Goal: Task Accomplishment & Management: Manage account settings

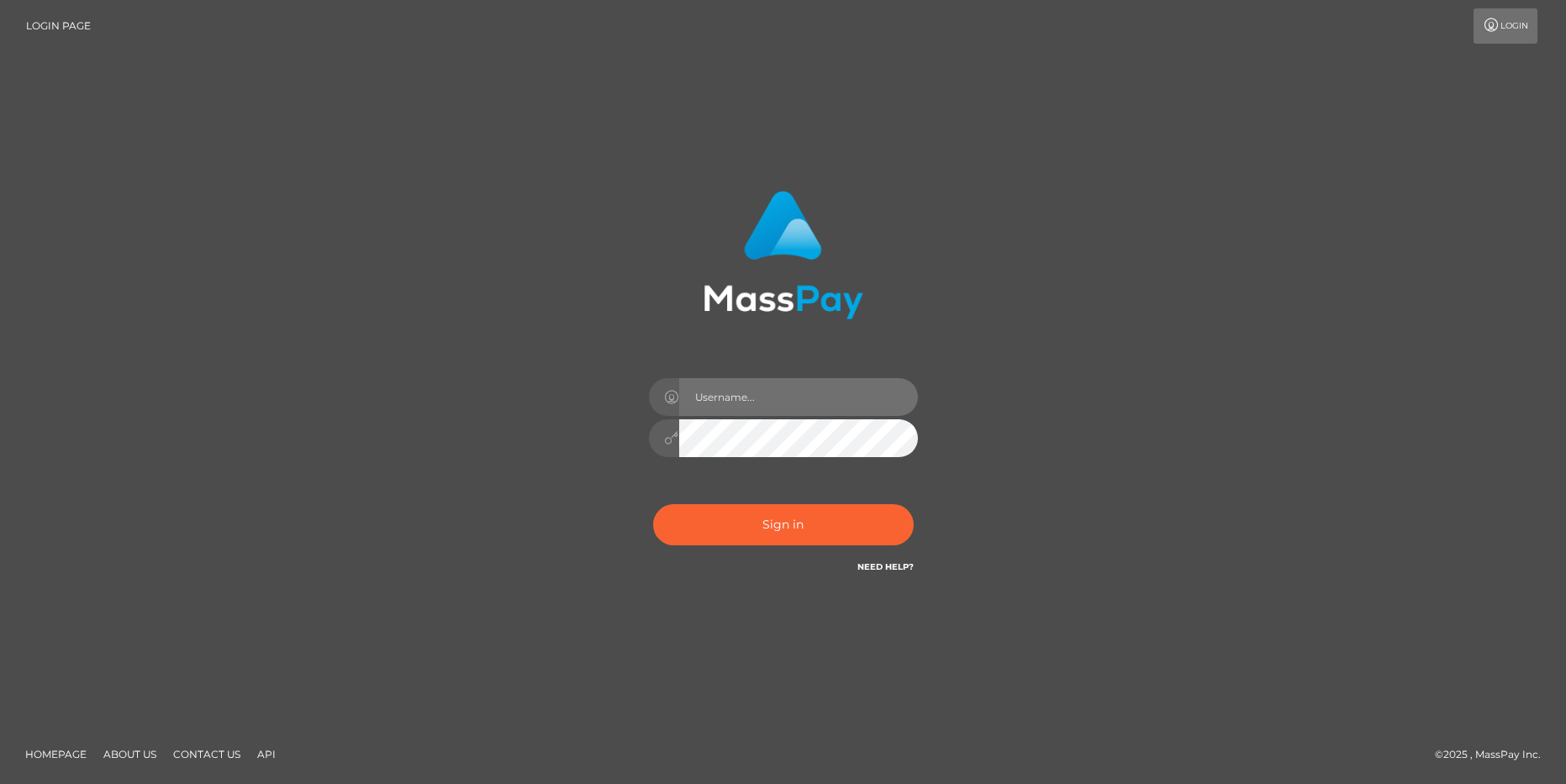
click at [728, 391] on input "text" at bounding box center [798, 396] width 239 height 38
type input "aluapatrik"
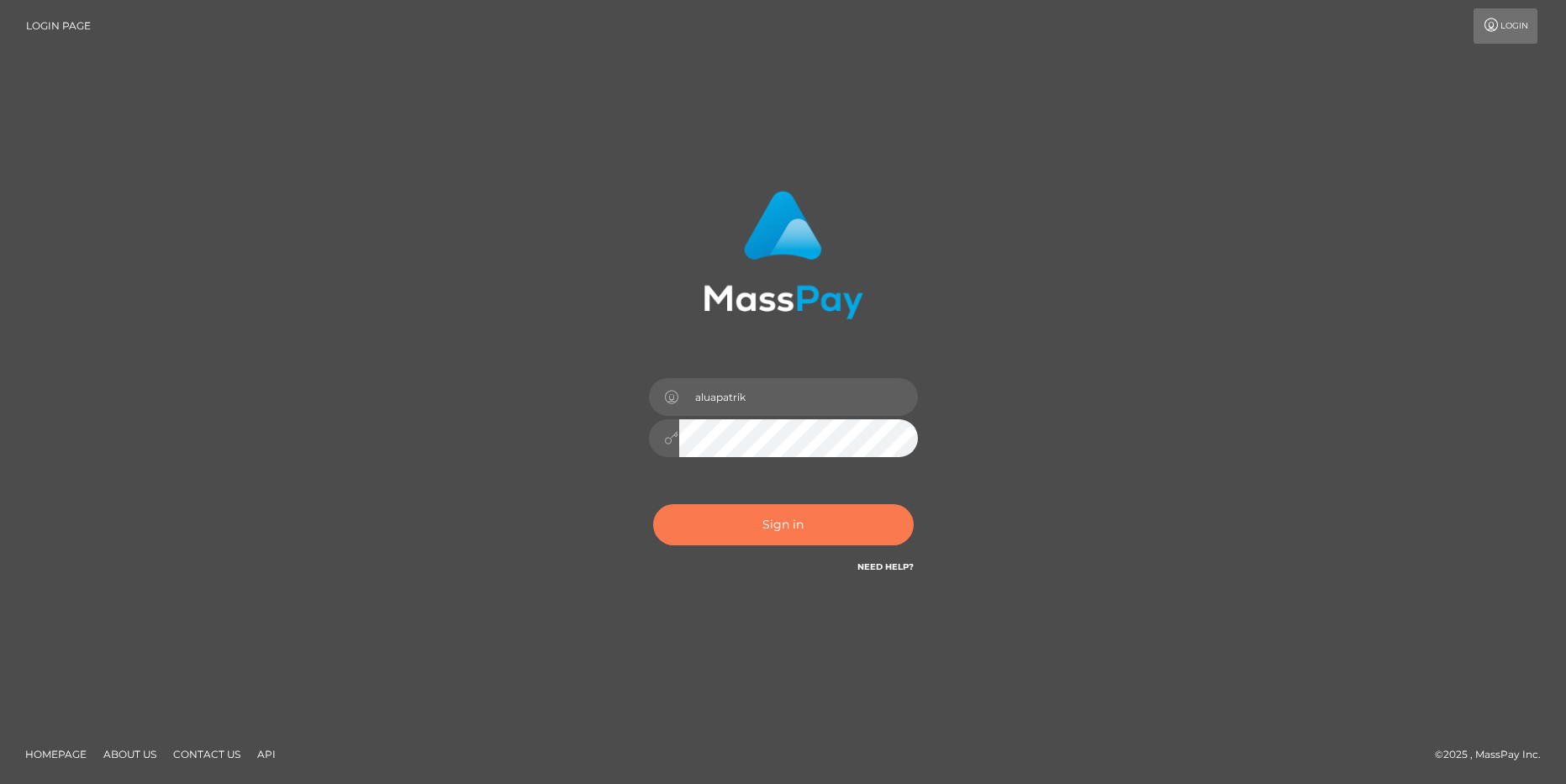
click at [795, 522] on button "Sign in" at bounding box center [783, 524] width 261 height 41
click at [815, 530] on button "Sign in" at bounding box center [783, 524] width 261 height 41
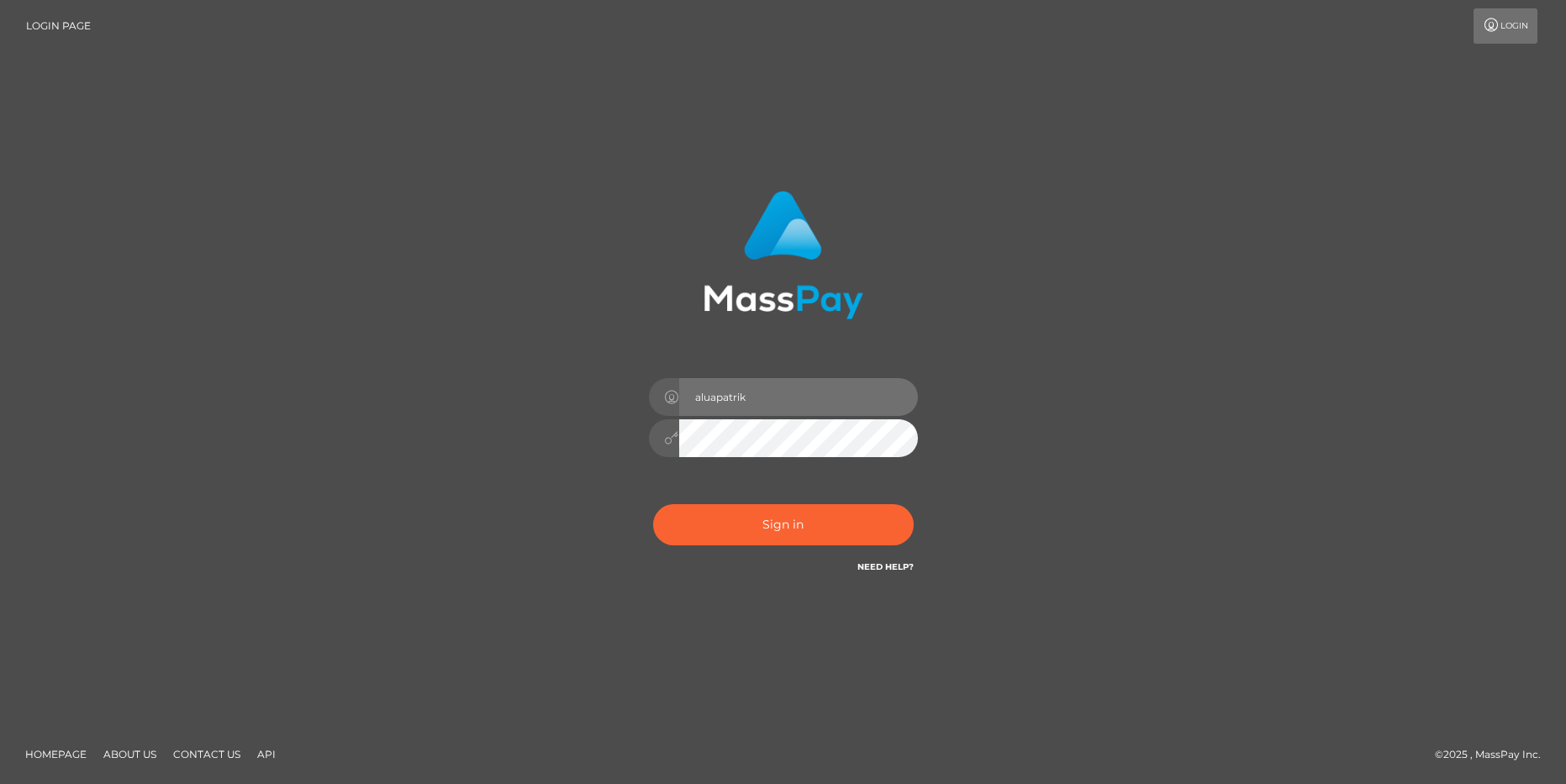
click at [764, 396] on input "aluapatrik" at bounding box center [798, 396] width 239 height 38
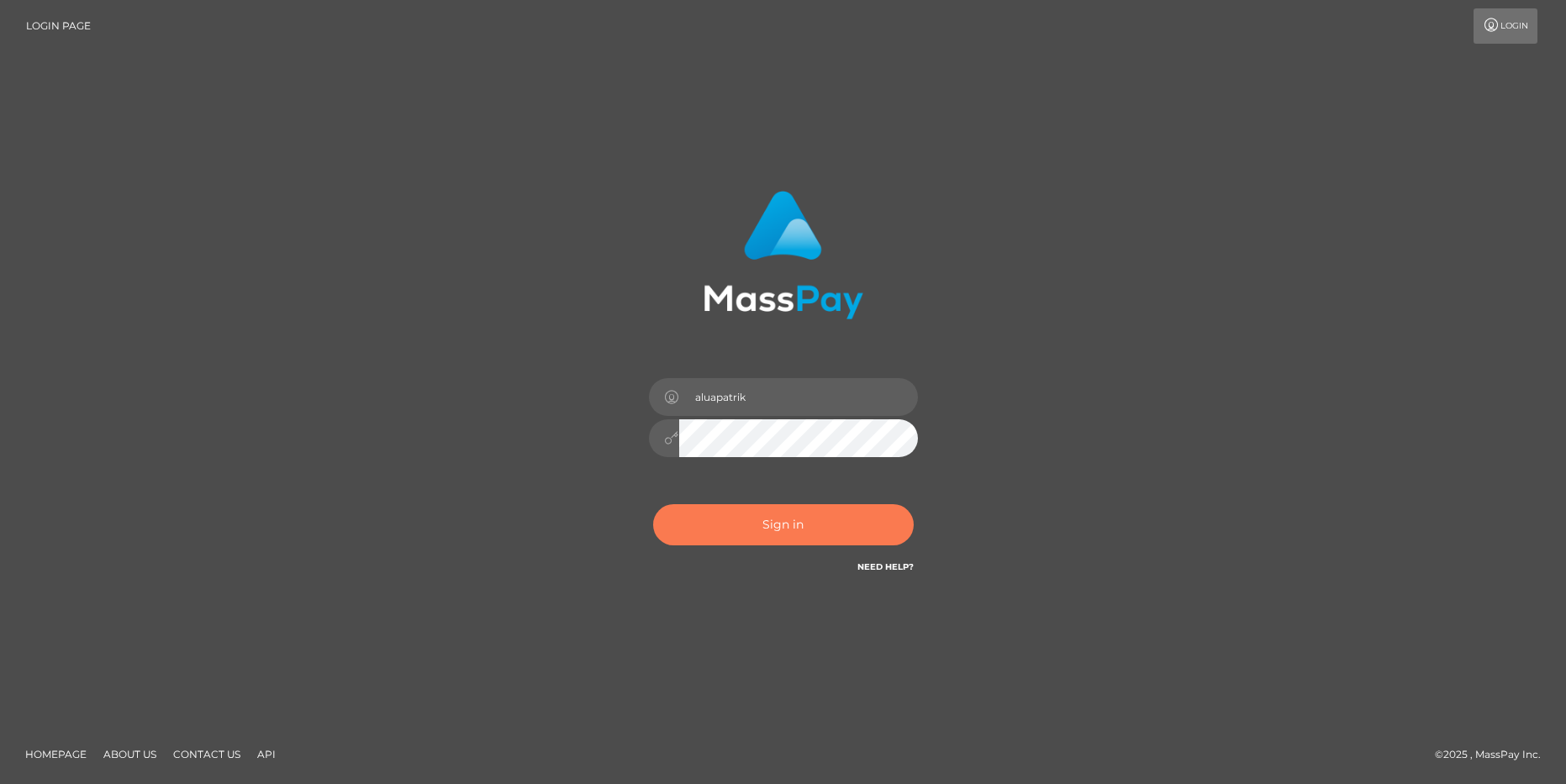
click at [729, 516] on button "Sign in" at bounding box center [783, 524] width 261 height 41
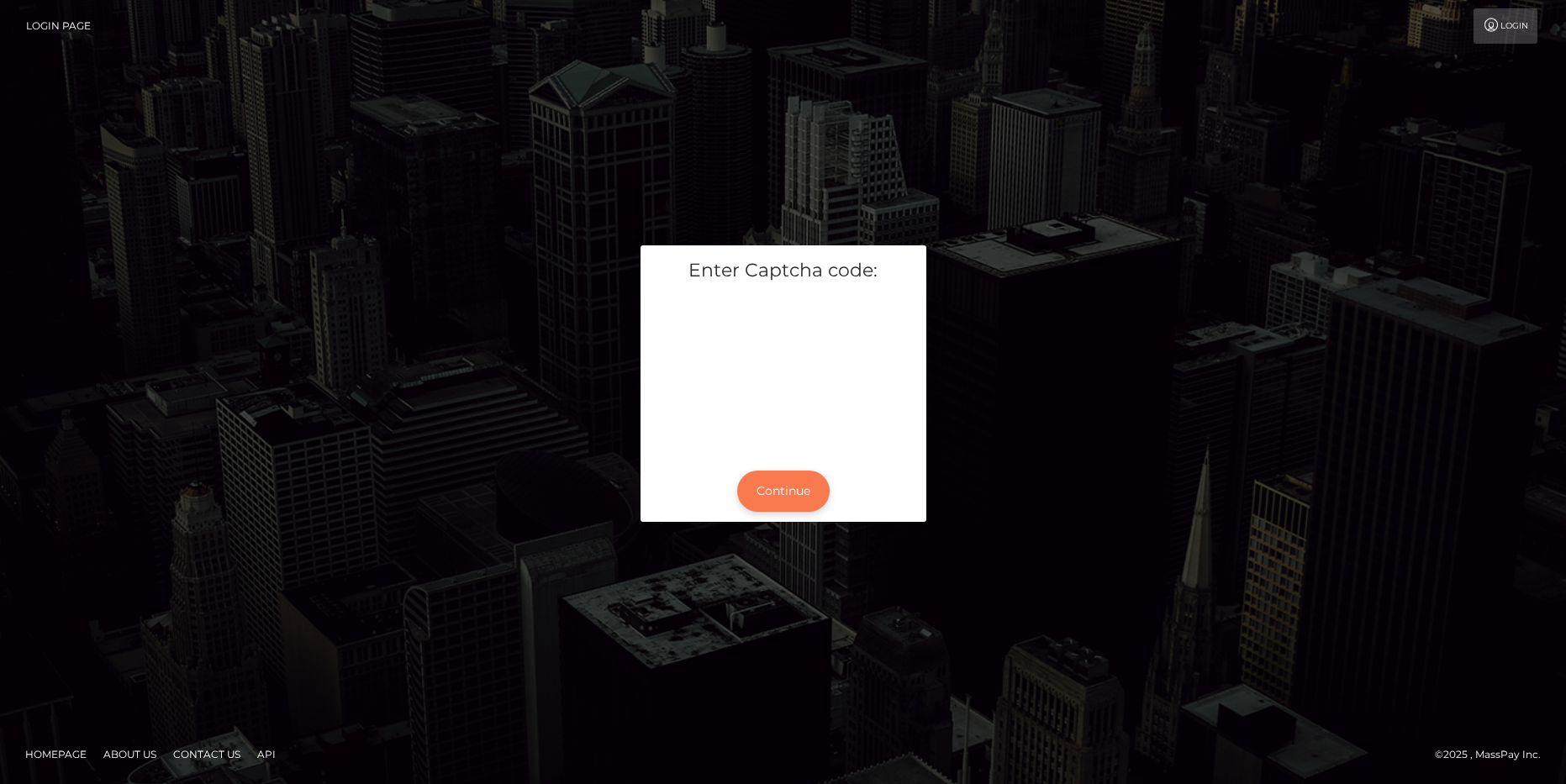
click at [814, 499] on button "Continue" at bounding box center [783, 491] width 92 height 41
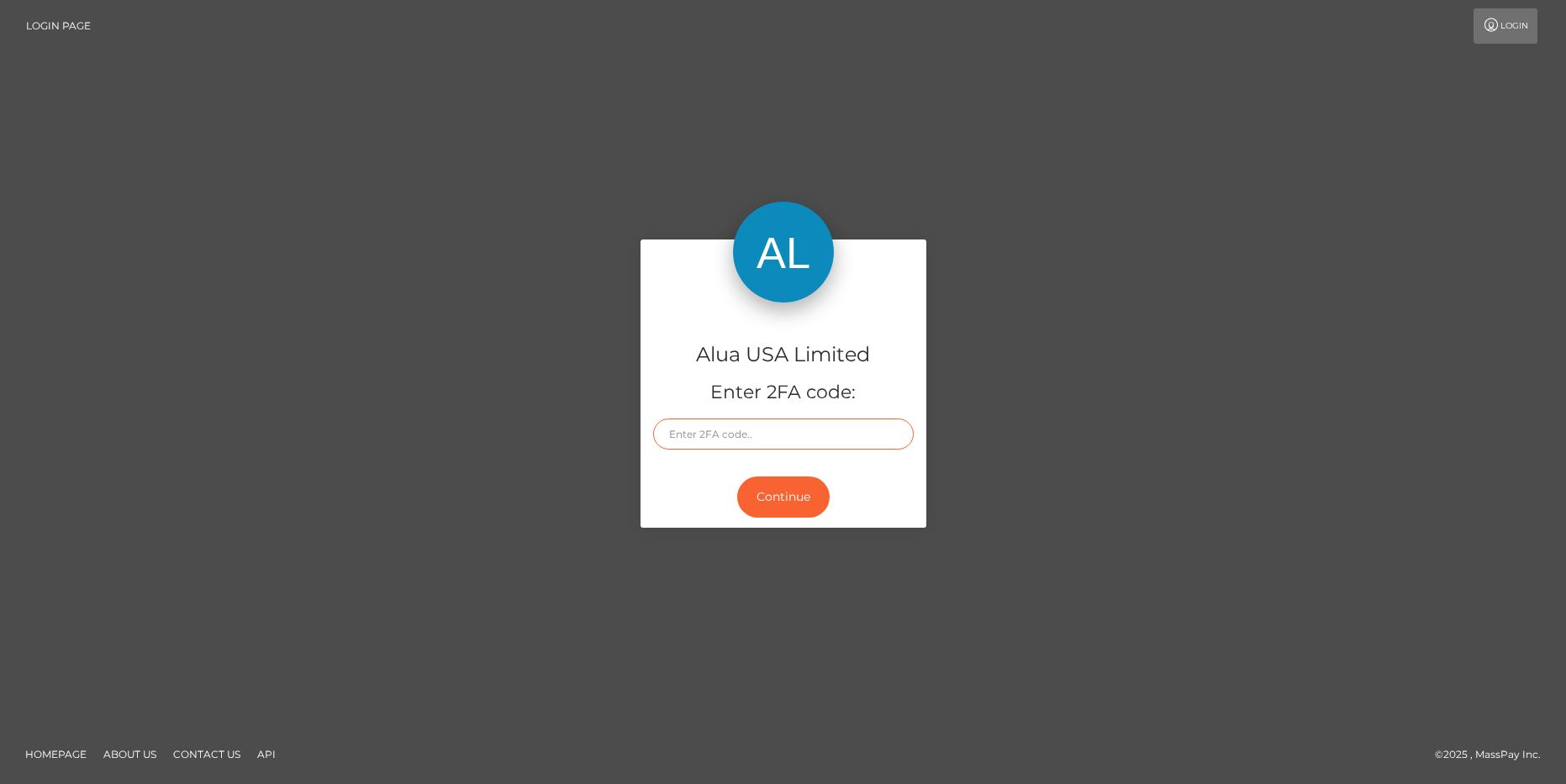
click at [799, 439] on input "text" at bounding box center [783, 433] width 261 height 31
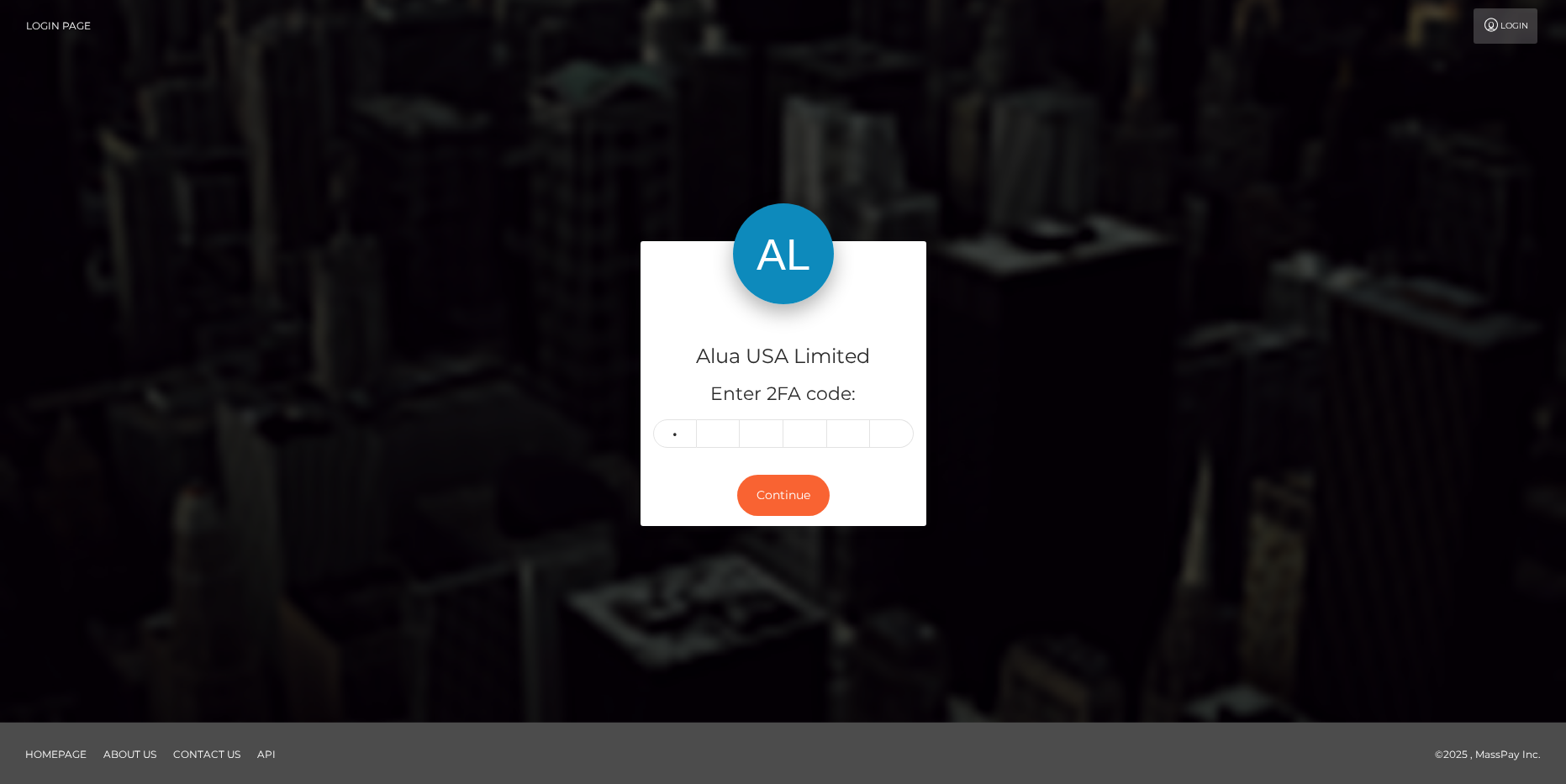
type input "2"
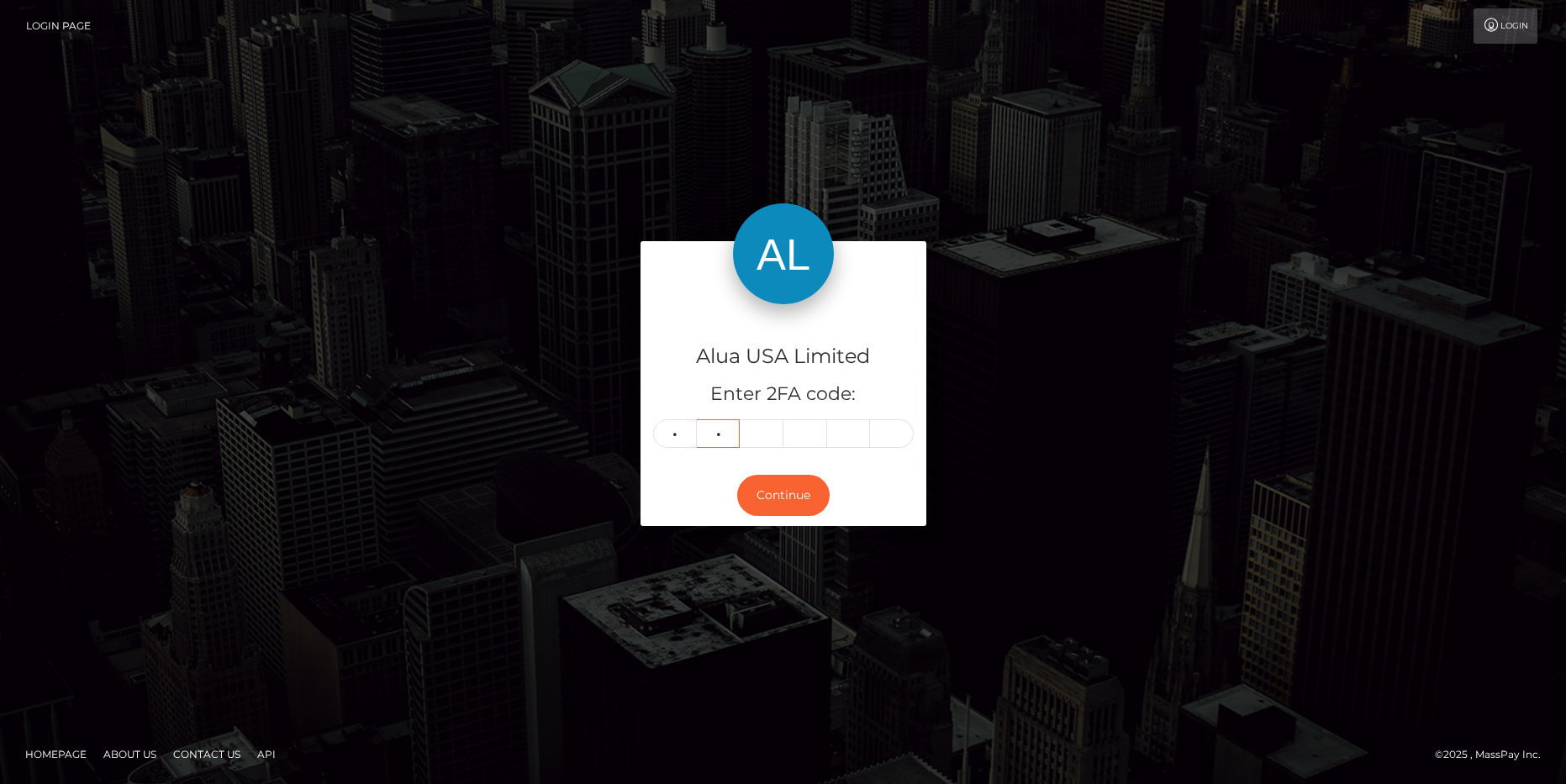
type input "0"
type input "2"
type input "1"
type input "3"
type input "0"
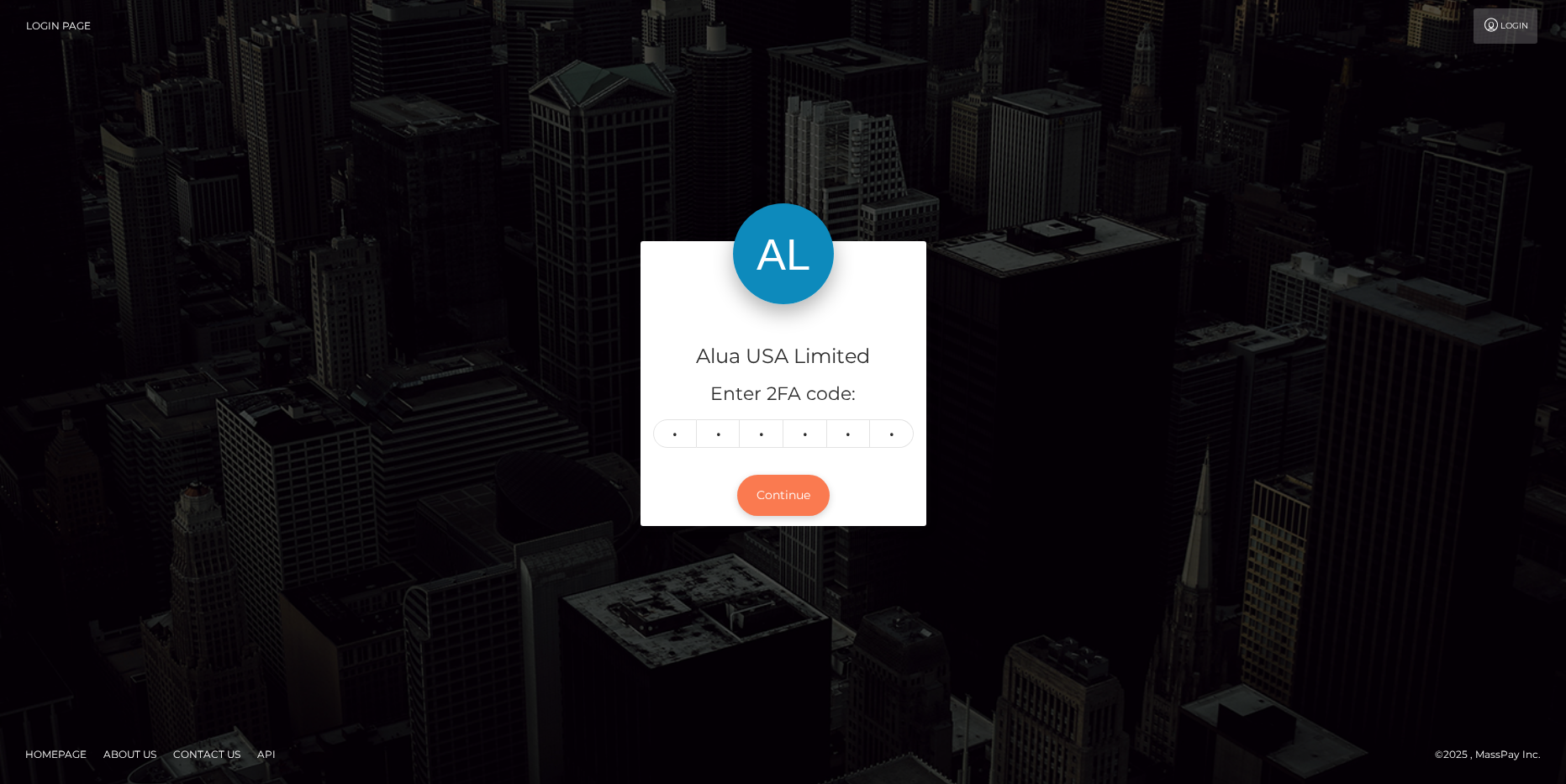
click at [765, 484] on button "Continue" at bounding box center [783, 495] width 92 height 41
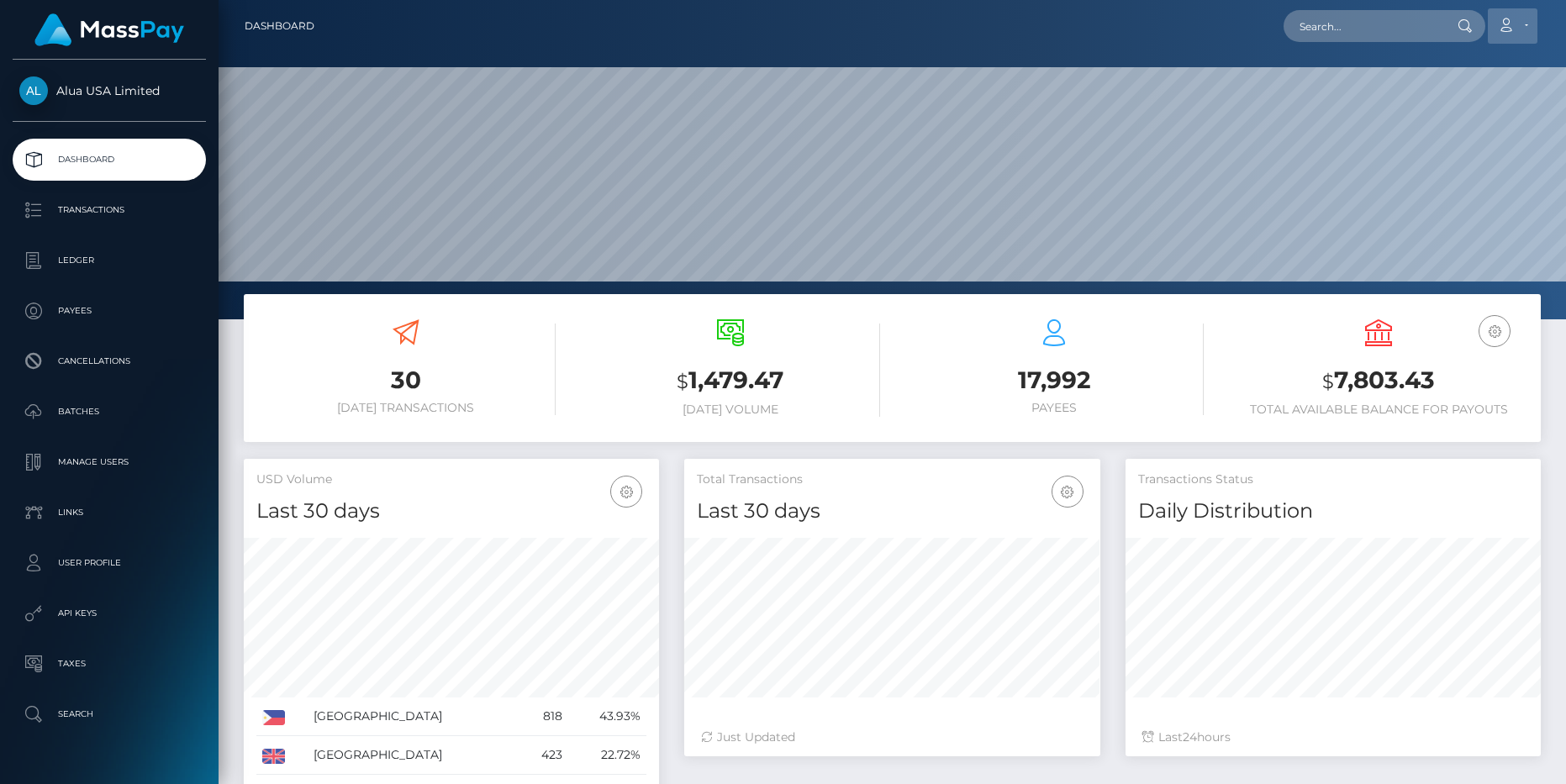
click at [1524, 21] on link "Account" at bounding box center [1512, 25] width 49 height 35
